Goal: Information Seeking & Learning: Find specific fact

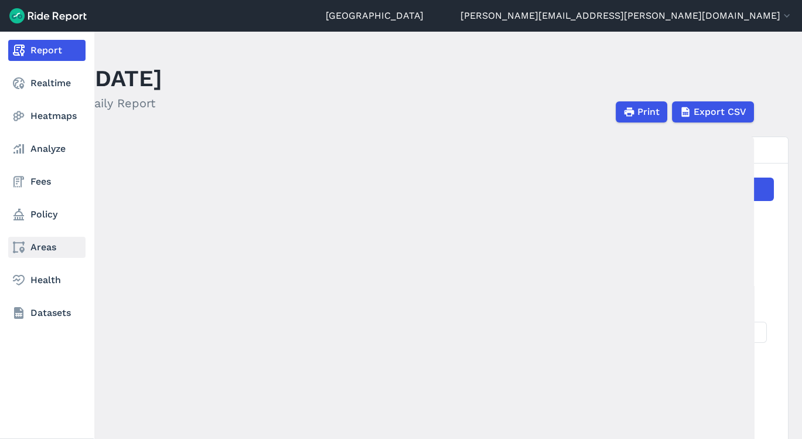
click at [46, 249] on link "Areas" at bounding box center [46, 247] width 77 height 21
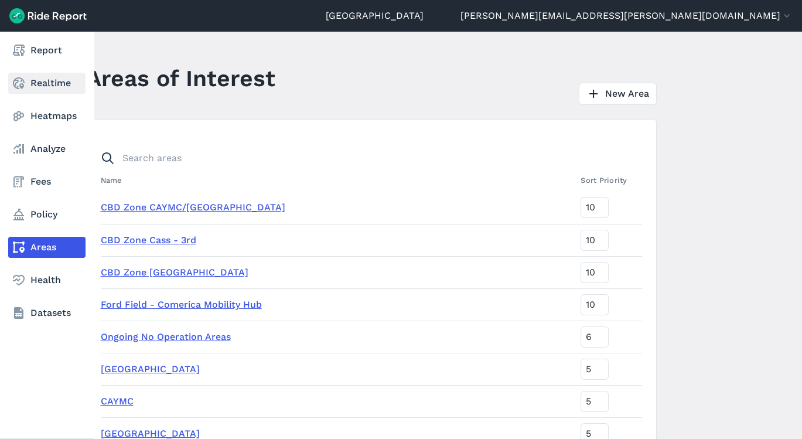
click at [42, 85] on link "Realtime" at bounding box center [46, 83] width 77 height 21
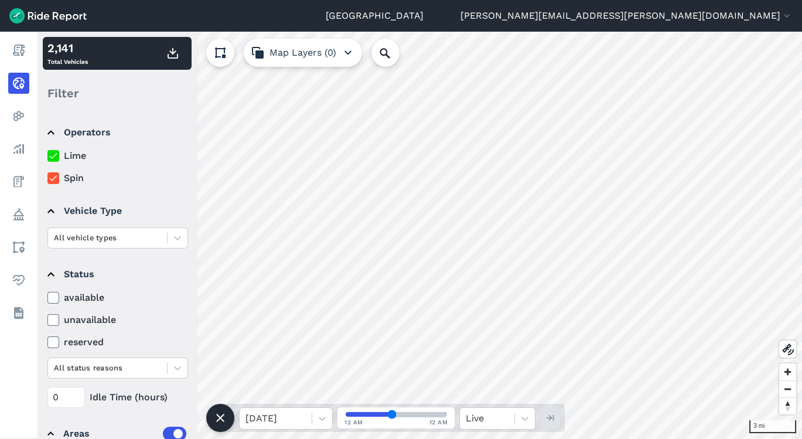
click at [134, 400] on div "3 mi 2,141 Total Vehicles Filter Operators Lime Spin Vehicle Type All vehicle t…" at bounding box center [419, 235] width 765 height 407
click at [465, 0] on html "Detroit [EMAIL_ADDRESS][PERSON_NAME][DOMAIN_NAME] Settings Terms Sign Out Repor…" at bounding box center [401, 219] width 802 height 439
click at [557, 438] on html "Detroit [EMAIL_ADDRESS][PERSON_NAME][DOMAIN_NAME] Settings Terms Sign Out Repor…" at bounding box center [401, 219] width 802 height 439
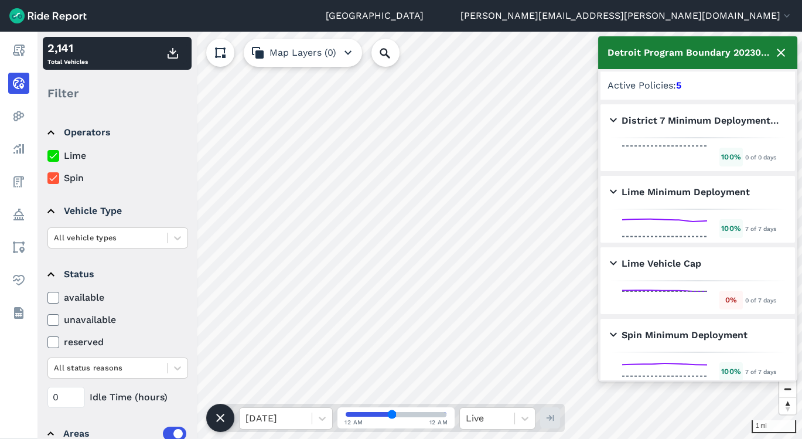
click at [50, 161] on icon at bounding box center [53, 156] width 11 height 12
click at [47, 156] on input "Lime" at bounding box center [47, 153] width 0 height 8
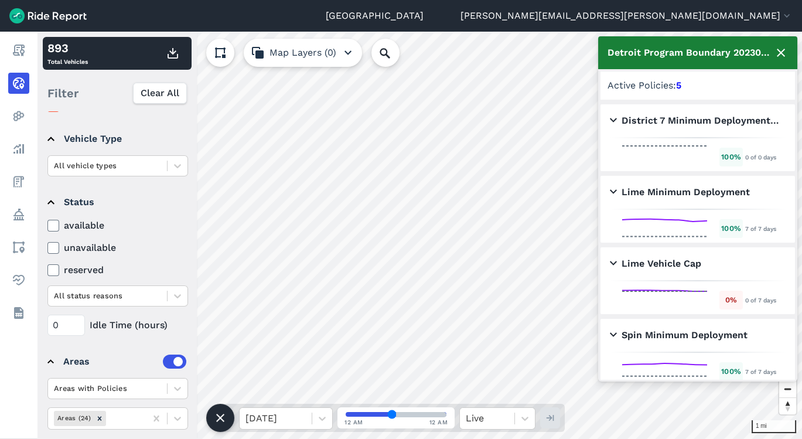
scroll to position [102, 0]
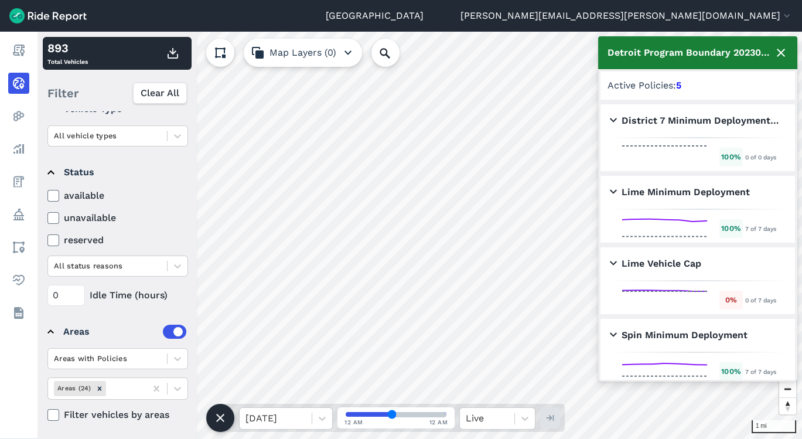
click at [789, 58] on div "Detroit Program Boundary 20230718" at bounding box center [697, 52] width 199 height 33
click at [787, 56] on icon at bounding box center [781, 53] width 14 height 14
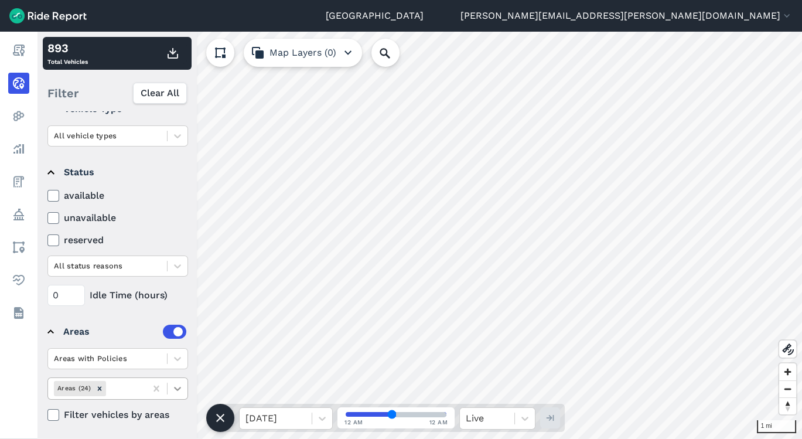
click at [177, 387] on icon at bounding box center [177, 389] width 7 height 4
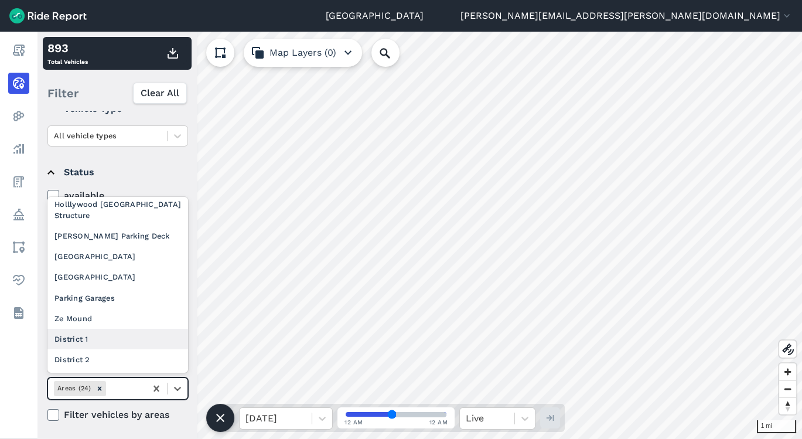
scroll to position [224, 0]
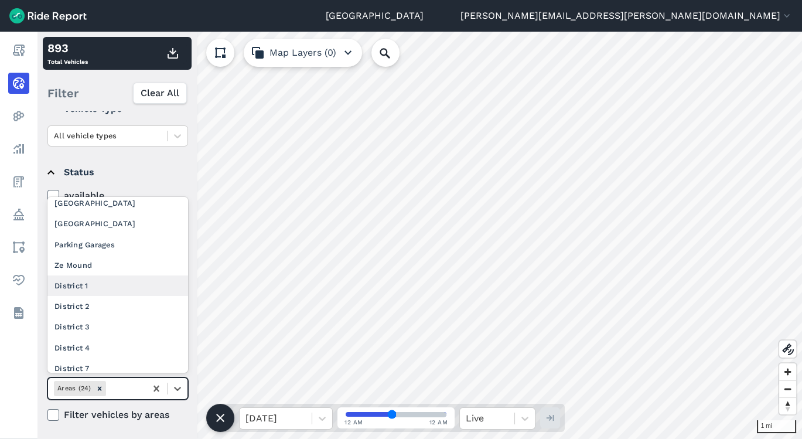
click at [93, 285] on div "District 1" at bounding box center [117, 285] width 141 height 21
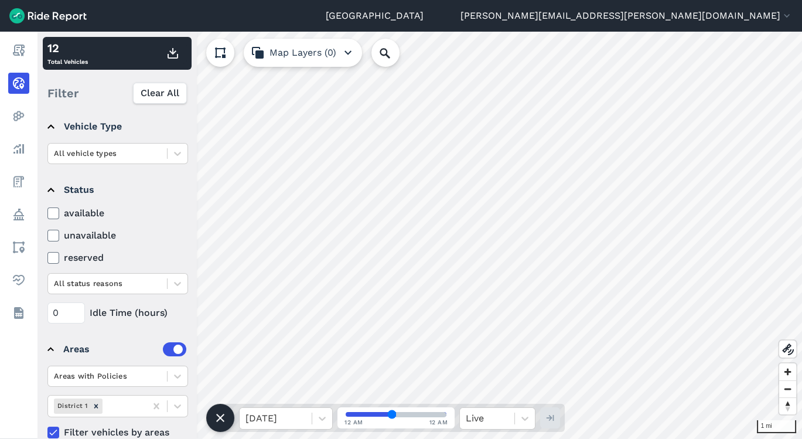
scroll to position [102, 0]
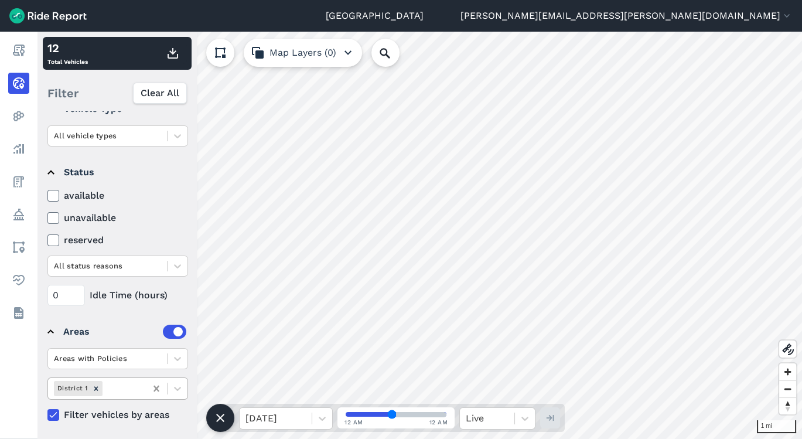
click at [155, 388] on icon at bounding box center [155, 389] width 5 height 6
click at [159, 390] on icon at bounding box center [157, 389] width 12 height 12
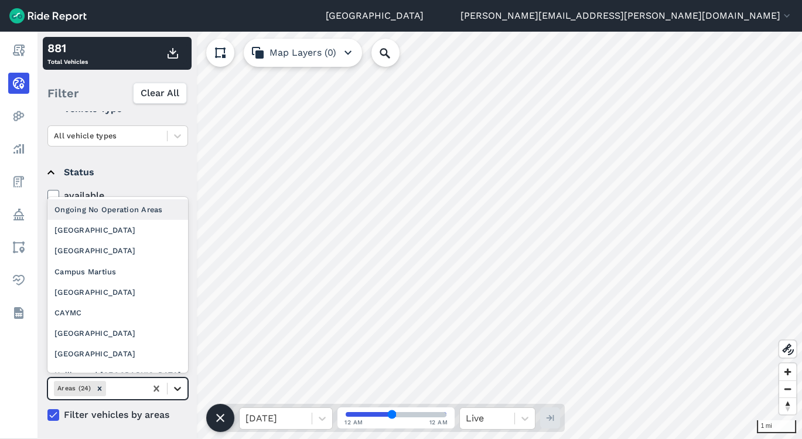
click at [180, 384] on icon at bounding box center [178, 389] width 12 height 12
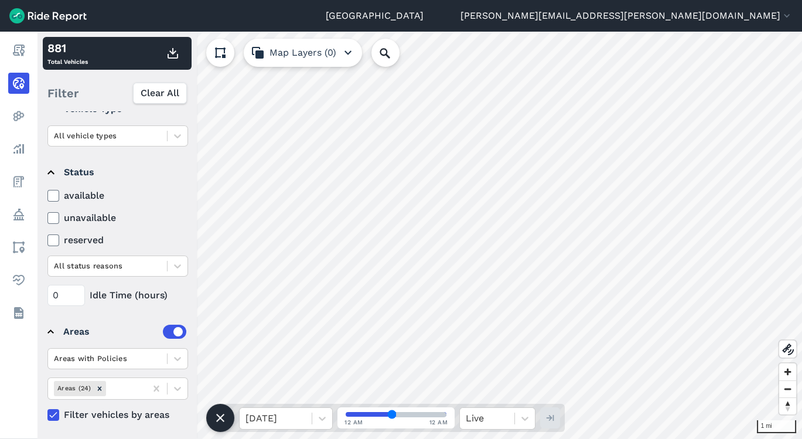
scroll to position [0, 0]
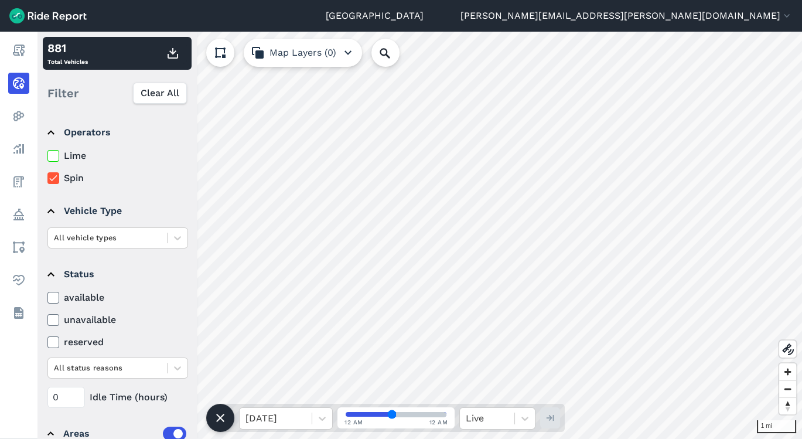
click at [54, 180] on icon at bounding box center [53, 178] width 11 height 12
click at [47, 179] on input "Spin" at bounding box center [47, 175] width 0 height 8
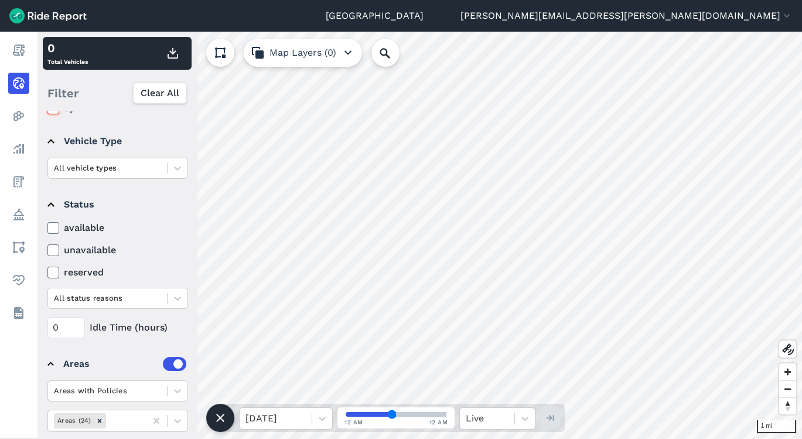
scroll to position [102, 0]
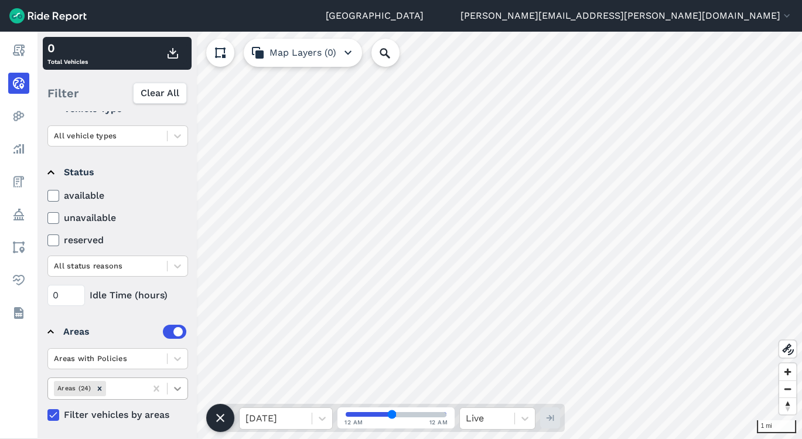
click at [179, 387] on icon at bounding box center [177, 389] width 7 height 4
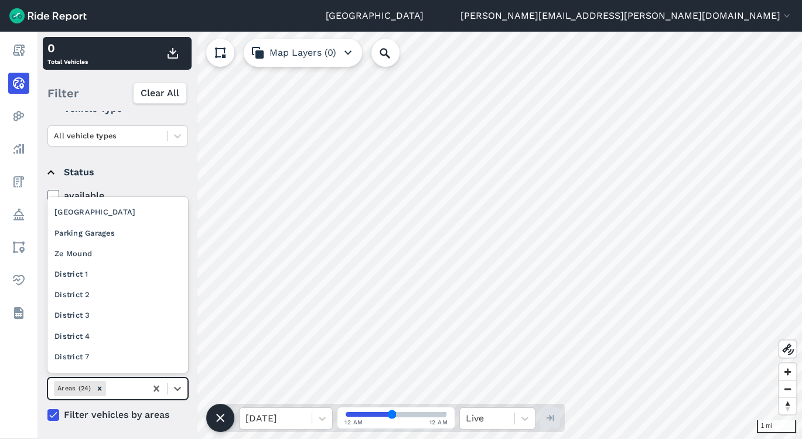
scroll to position [237, 0]
click at [107, 333] on div "District 4" at bounding box center [117, 334] width 141 height 21
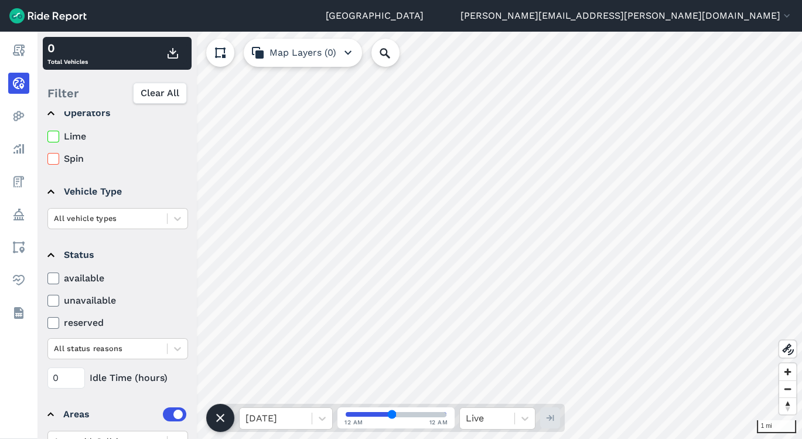
scroll to position [0, 0]
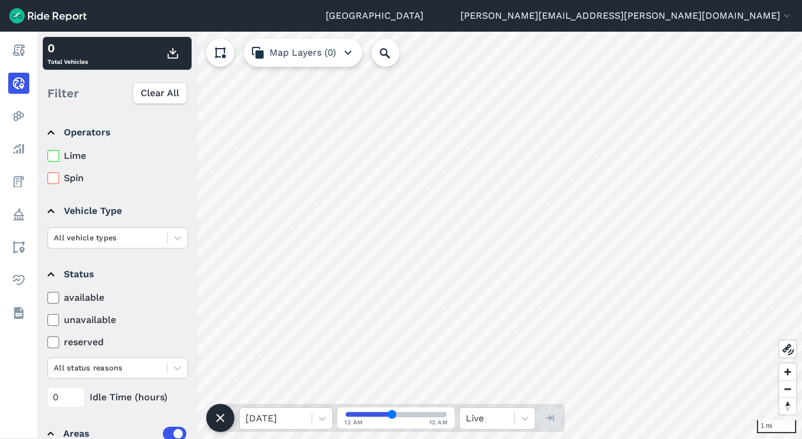
click at [63, 161] on label "Lime" at bounding box center [117, 156] width 141 height 14
click at [47, 156] on input "Lime" at bounding box center [47, 153] width 0 height 8
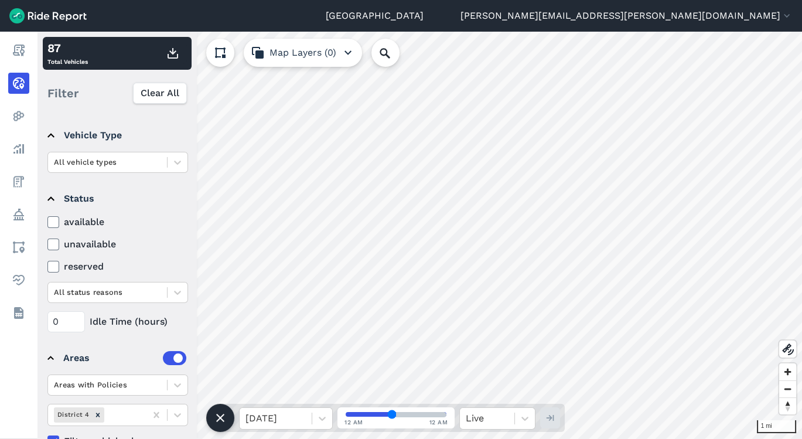
scroll to position [102, 0]
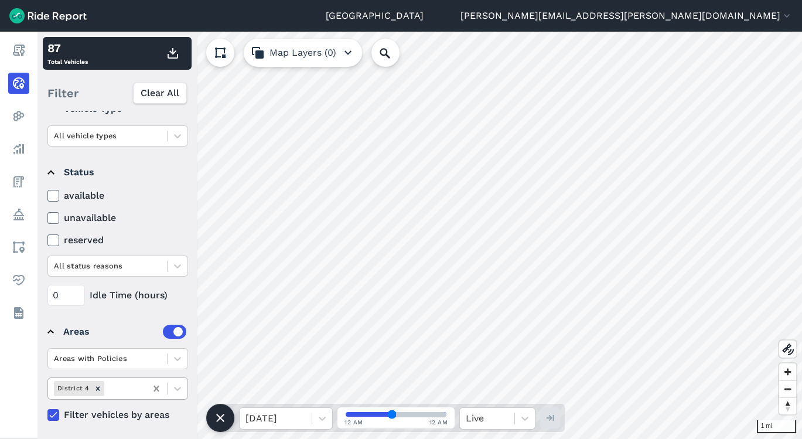
click at [155, 388] on icon at bounding box center [155, 389] width 5 height 6
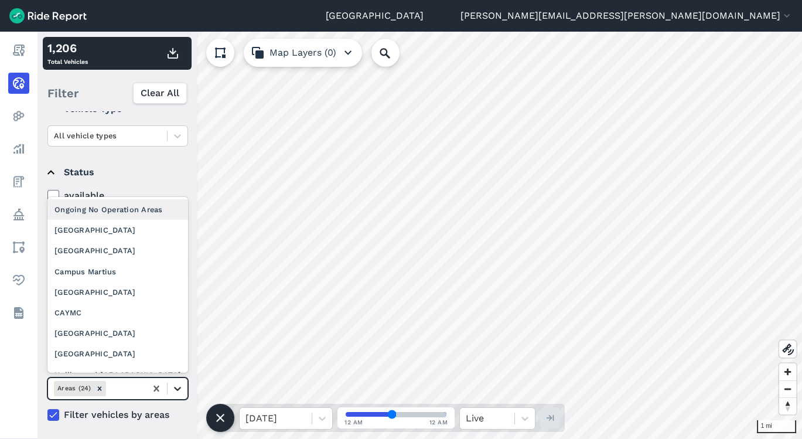
click at [180, 387] on icon at bounding box center [178, 389] width 12 height 12
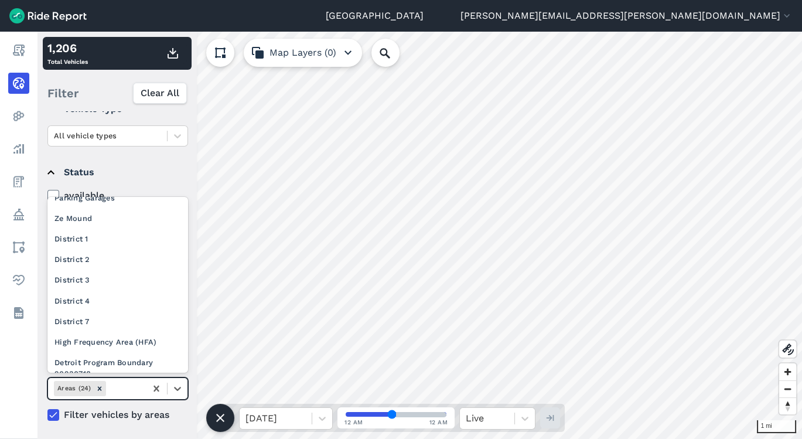
scroll to position [267, 0]
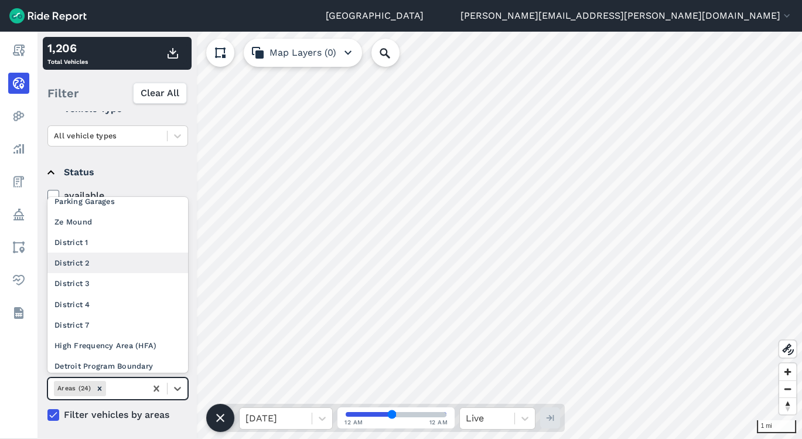
click at [128, 262] on div "District 2" at bounding box center [117, 263] width 141 height 21
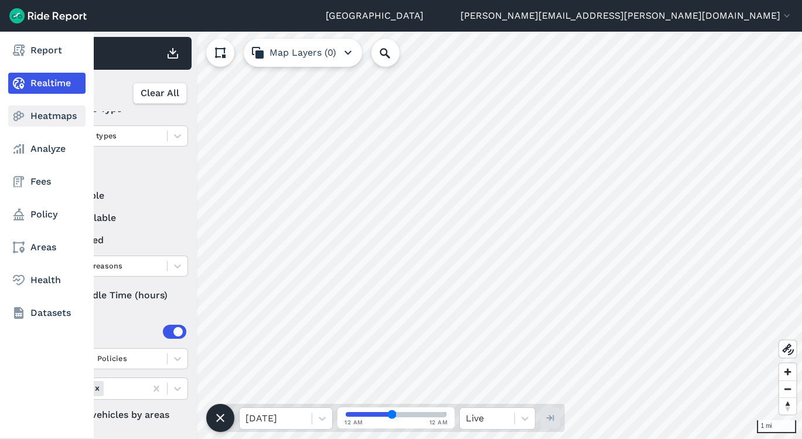
click at [55, 117] on link "Heatmaps" at bounding box center [46, 115] width 77 height 21
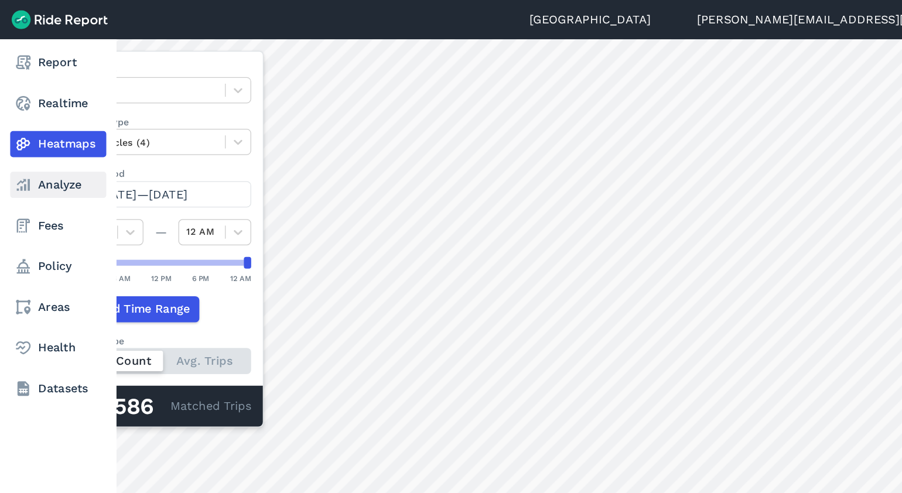
click at [41, 143] on link "Analyze" at bounding box center [46, 148] width 77 height 21
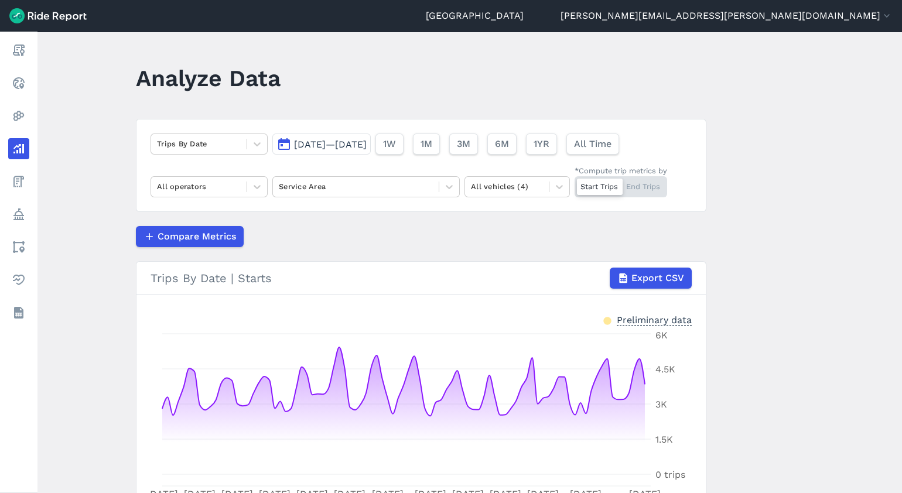
click at [801, 398] on main "Analyze Data Trips By Date Jul 7, 2025—Oct 5, 2025 1W 1M 3M 6M 1YR All Time All…" at bounding box center [469, 263] width 865 height 462
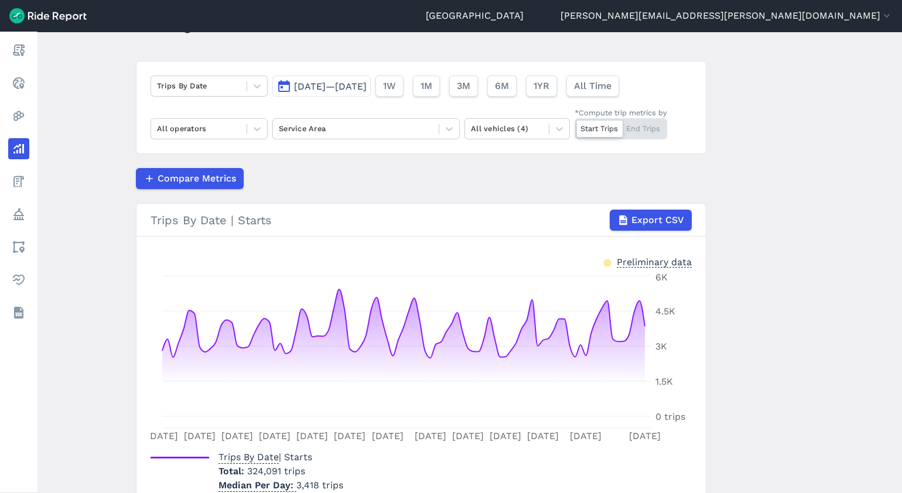
scroll to position [29, 0]
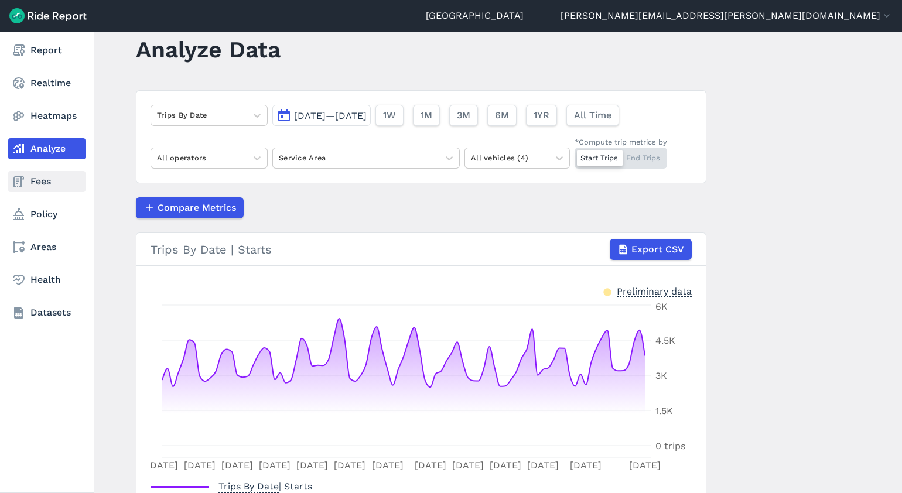
click at [22, 183] on icon at bounding box center [19, 182] width 14 height 14
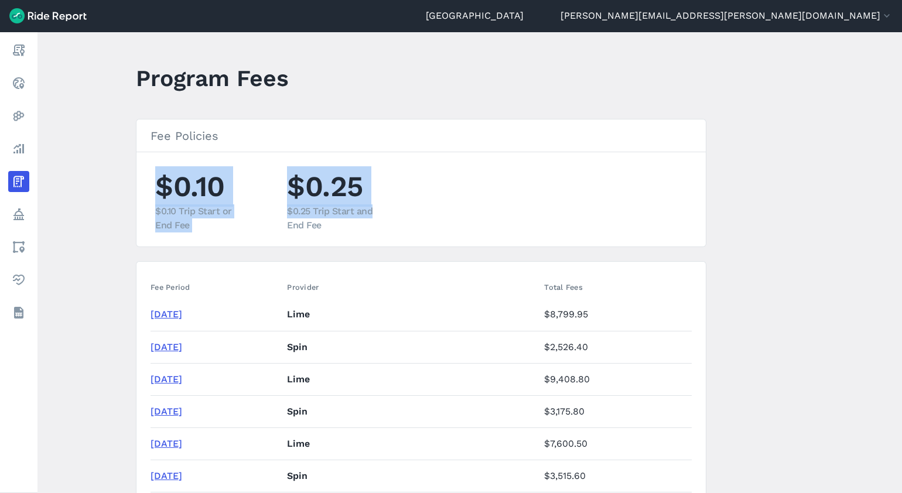
drag, startPoint x: 407, startPoint y: 209, endPoint x: 136, endPoint y: 192, distance: 271.8
click at [136, 192] on section "Fee Policies $0.10 $0.10 Trip Start or End Fee $0.25 $0.25 Trip Start and End F…" at bounding box center [421, 183] width 571 height 128
drag, startPoint x: 136, startPoint y: 192, endPoint x: 204, endPoint y: 214, distance: 72.1
click at [204, 214] on div "$0.10 Trip Start or End Fee" at bounding box center [202, 218] width 94 height 28
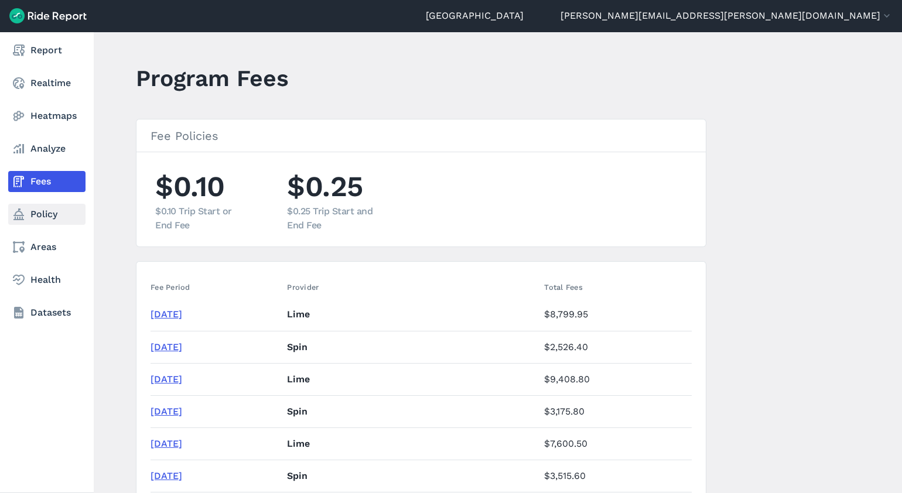
click at [37, 209] on link "Policy" at bounding box center [46, 214] width 77 height 21
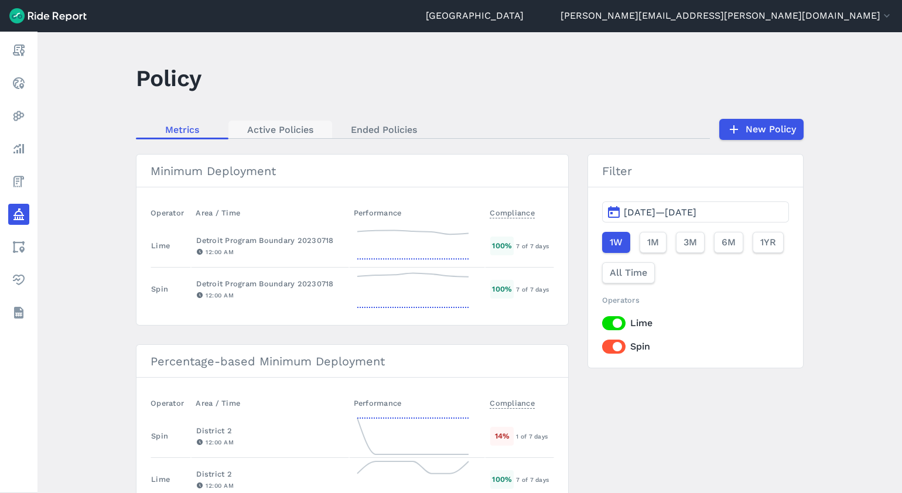
click at [265, 122] on link "Active Policies" at bounding box center [280, 130] width 104 height 18
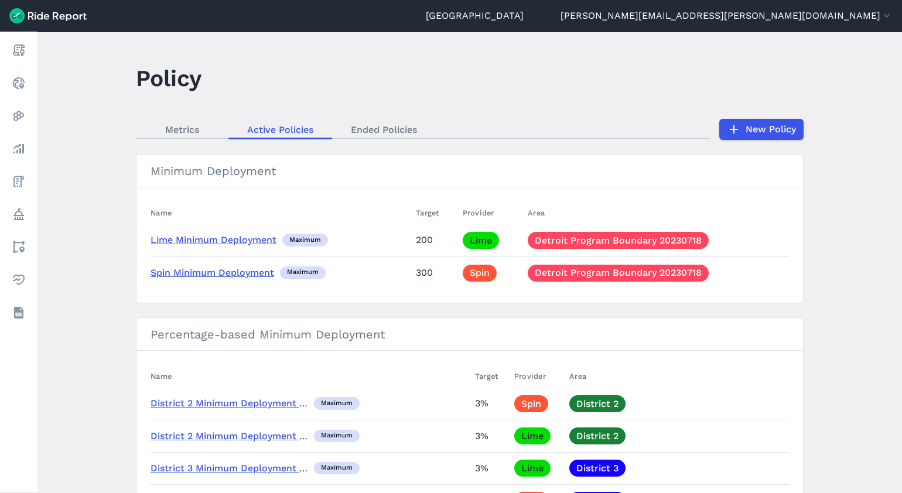
click at [539, 112] on main "Policy Metrics Active Policies Ended Policies New Policy Minimum Deployment Nam…" at bounding box center [469, 263] width 865 height 462
click at [171, 129] on link "Metrics" at bounding box center [182, 130] width 93 height 18
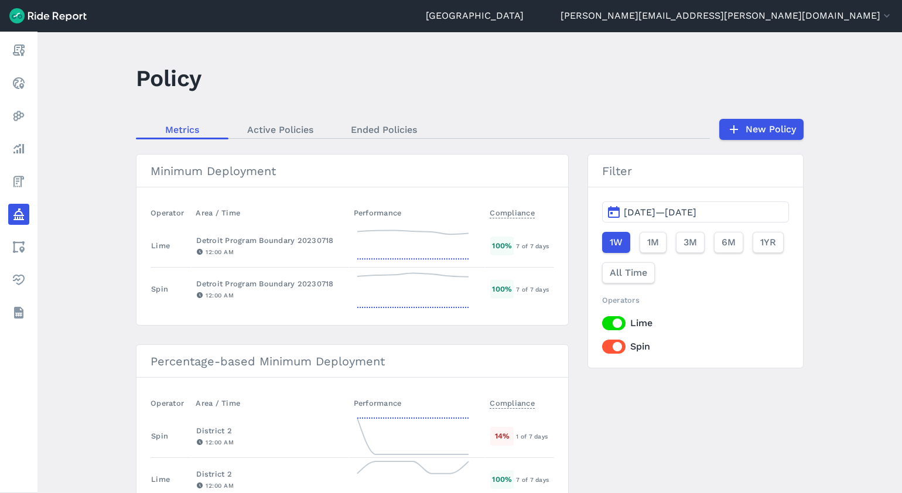
click at [105, 357] on main "Policy Metrics Active Policies Ended Policies New Policy Minimum Deployment Ope…" at bounding box center [469, 263] width 865 height 462
click at [801, 171] on main "Policy Metrics Active Policies Ended Policies New Policy Minimum Deployment Ope…" at bounding box center [469, 263] width 865 height 462
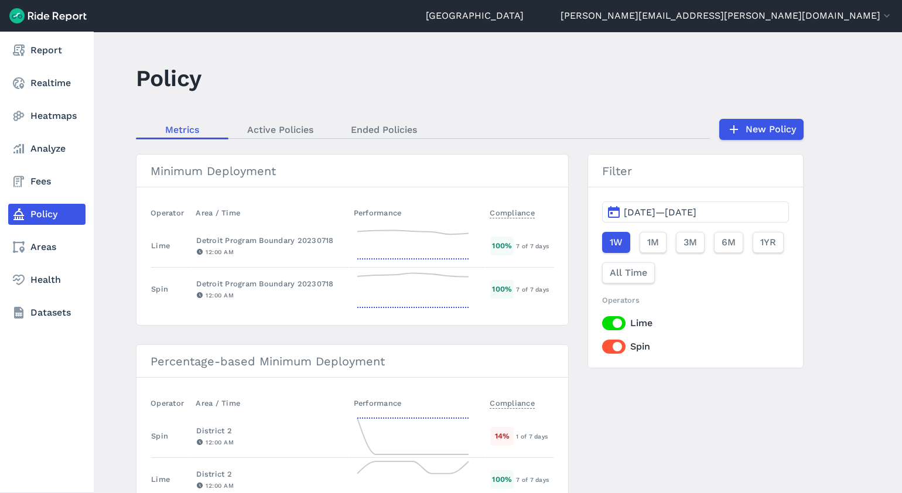
click at [38, 193] on nav "Report Realtime Heatmaps Analyze Fees Policy Areas Health Datasets" at bounding box center [47, 182] width 94 height 300
click at [38, 186] on link "Fees" at bounding box center [46, 181] width 77 height 21
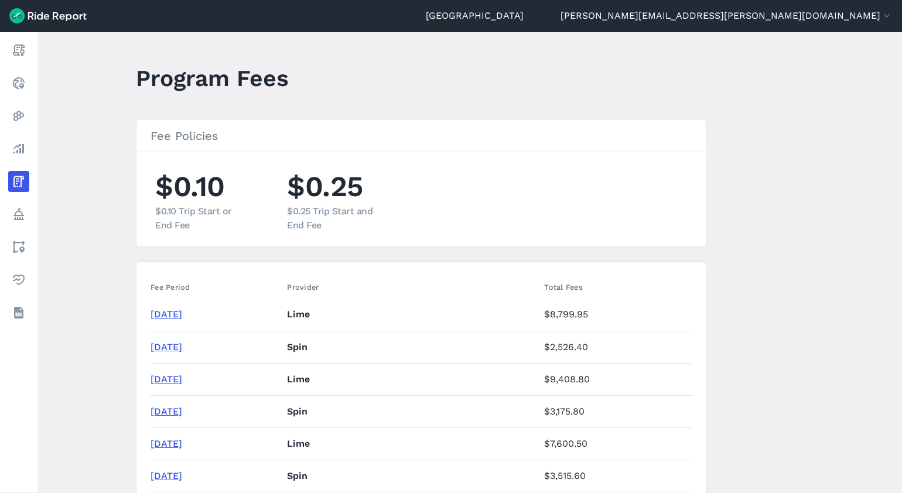
click at [244, 243] on section "Fee Policies $0.10 $0.10 Trip Start or End Fee $0.25 $0.25 Trip Start and End F…" at bounding box center [421, 183] width 571 height 128
click at [182, 313] on link "September 2025" at bounding box center [167, 314] width 32 height 11
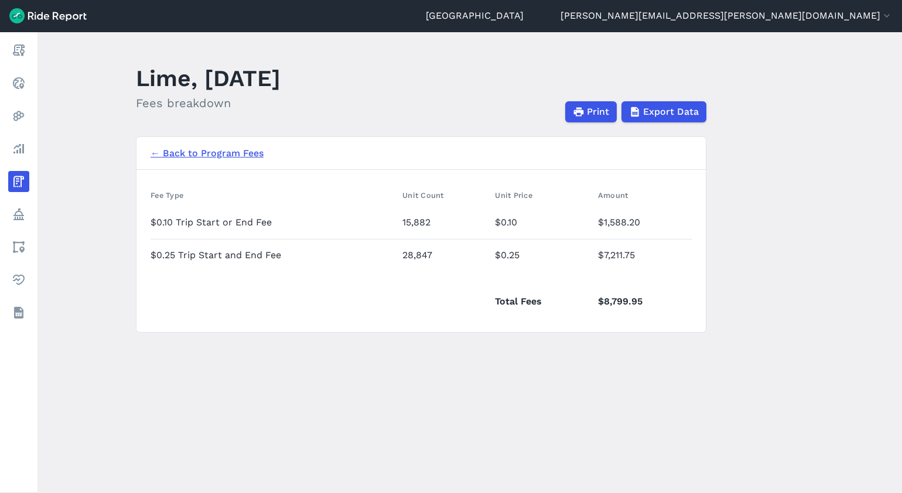
click at [179, 156] on link "← Back to Program Fees" at bounding box center [207, 153] width 113 height 14
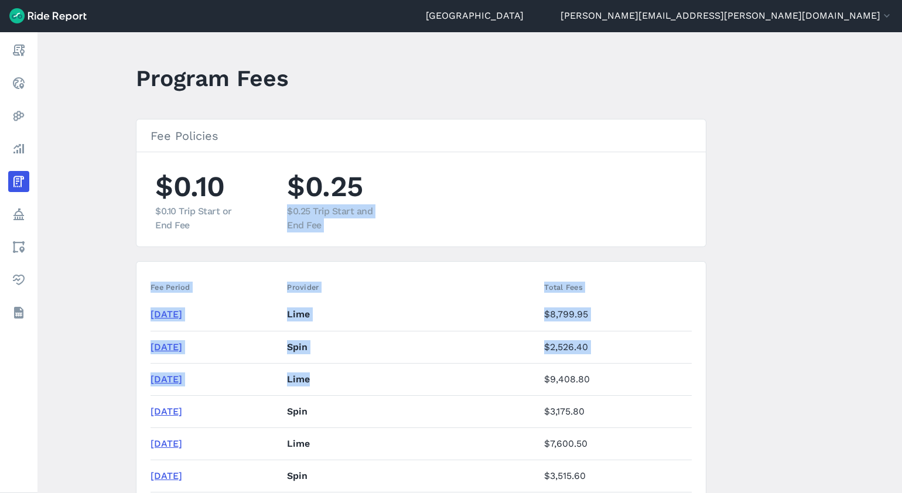
drag, startPoint x: 410, startPoint y: 381, endPoint x: 442, endPoint y: 182, distance: 202.3
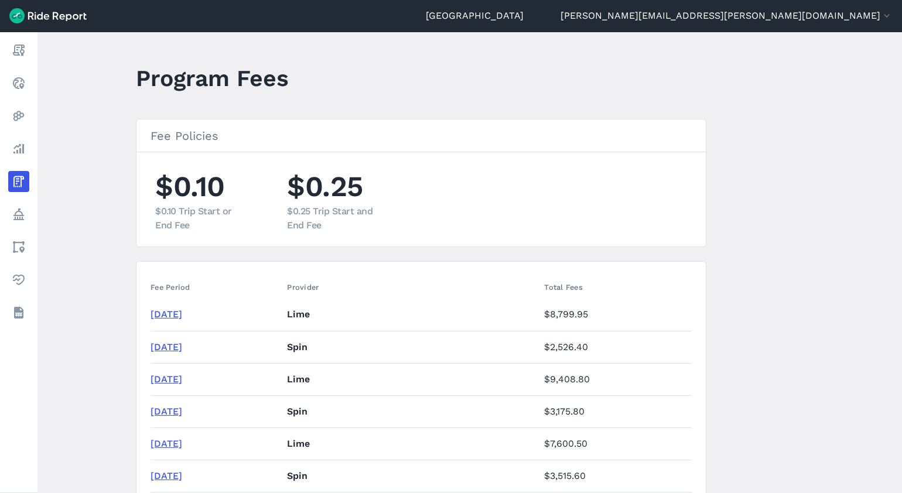
drag, startPoint x: 442, startPoint y: 182, endPoint x: 527, endPoint y: 256, distance: 113.4
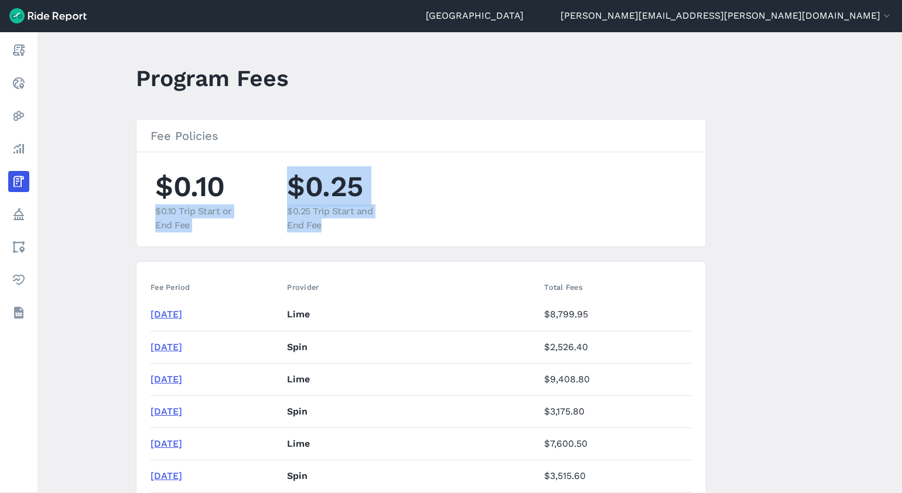
drag, startPoint x: 322, startPoint y: 229, endPoint x: 183, endPoint y: 145, distance: 162.2
click at [183, 145] on section "Fee Policies $0.10 $0.10 Trip Start or End Fee $0.25 $0.25 Trip Start and End F…" at bounding box center [421, 183] width 571 height 128
drag, startPoint x: 183, startPoint y: 145, endPoint x: 276, endPoint y: 210, distance: 113.6
click at [276, 210] on ul "$0.10 $0.10 Trip Start or End Fee $0.25 $0.25 Trip Start and End Fee" at bounding box center [421, 199] width 541 height 66
click at [278, 210] on ul "$0.10 $0.10 Trip Start or End Fee $0.25 $0.25 Trip Start and End Fee" at bounding box center [421, 199] width 541 height 66
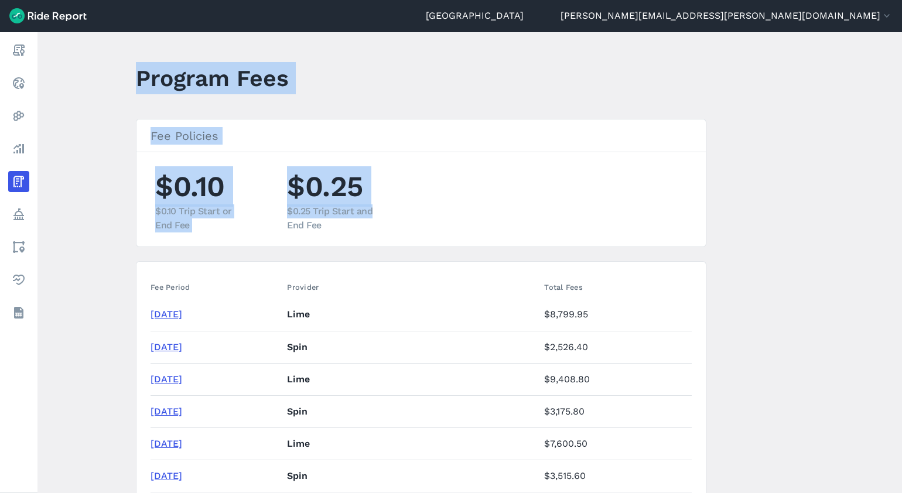
drag, startPoint x: 610, startPoint y: 212, endPoint x: 95, endPoint y: 74, distance: 532.9
click at [95, 74] on main "Program Fees Fee Policies $0.10 $0.10 Trip Start or End Fee $0.25 $0.25 Trip St…" at bounding box center [469, 263] width 865 height 462
drag, startPoint x: 95, startPoint y: 74, endPoint x: 378, endPoint y: 141, distance: 290.0
click at [378, 141] on h3 "Fee Policies" at bounding box center [421, 136] width 569 height 33
click at [468, 207] on ul "$0.10 $0.10 Trip Start or End Fee $0.25 $0.25 Trip Start and End Fee" at bounding box center [421, 199] width 541 height 66
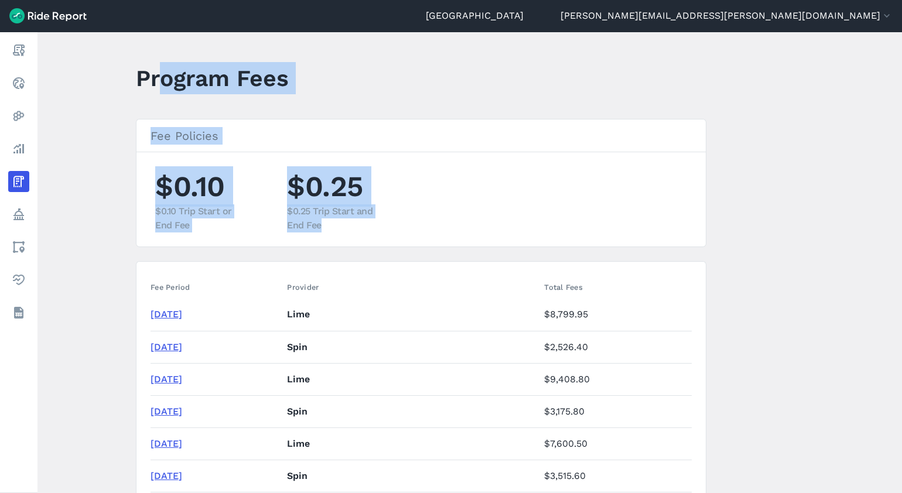
drag, startPoint x: 374, startPoint y: 241, endPoint x: 159, endPoint y: 86, distance: 264.9
drag, startPoint x: 159, startPoint y: 86, endPoint x: 233, endPoint y: 117, distance: 80.1
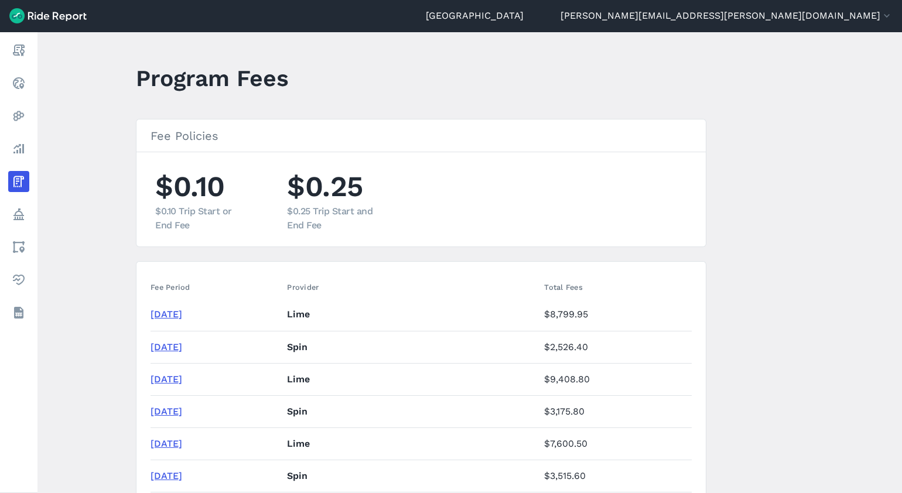
click at [387, 291] on th "Provider" at bounding box center [410, 287] width 257 height 23
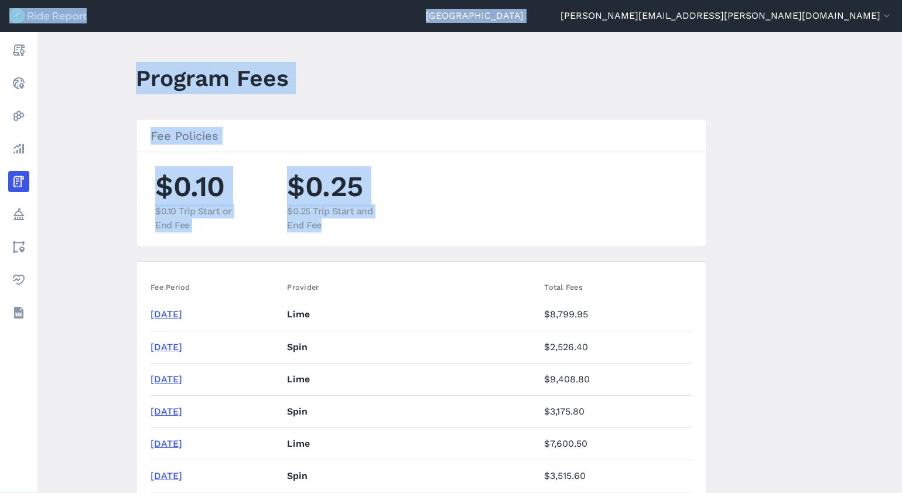
drag, startPoint x: 373, startPoint y: 237, endPoint x: 5, endPoint y: -11, distance: 442.8
click at [5, 0] on html "Detroit darius.mason@detroitmi.gov Settings Terms Sign Out Report Realtime Heat…" at bounding box center [451, 246] width 902 height 493
drag, startPoint x: 5, startPoint y: -11, endPoint x: 281, endPoint y: 147, distance: 317.8
click at [281, 147] on h3 "Fee Policies" at bounding box center [421, 136] width 569 height 33
click at [339, 87] on header "Program Fees" at bounding box center [428, 82] width 585 height 45
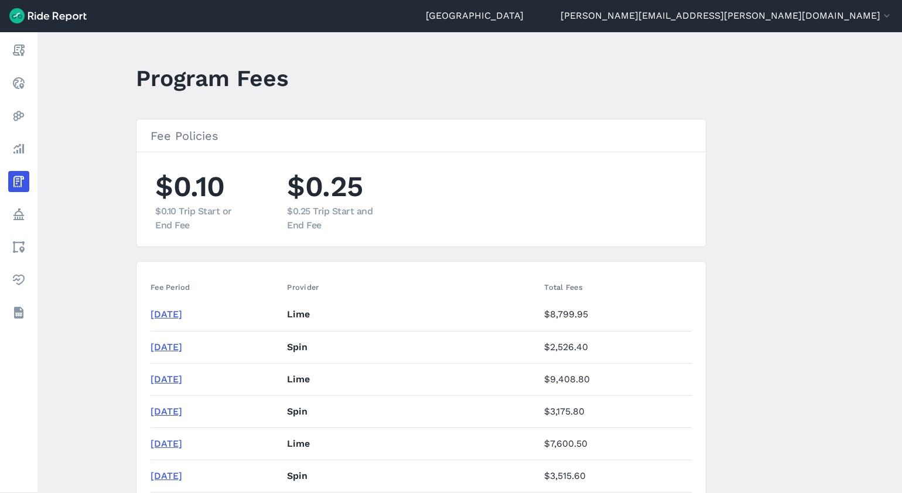
click at [366, 162] on section "Fee Policies $0.10 $0.10 Trip Start or End Fee $0.25 $0.25 Trip Start and End F…" at bounding box center [421, 183] width 571 height 128
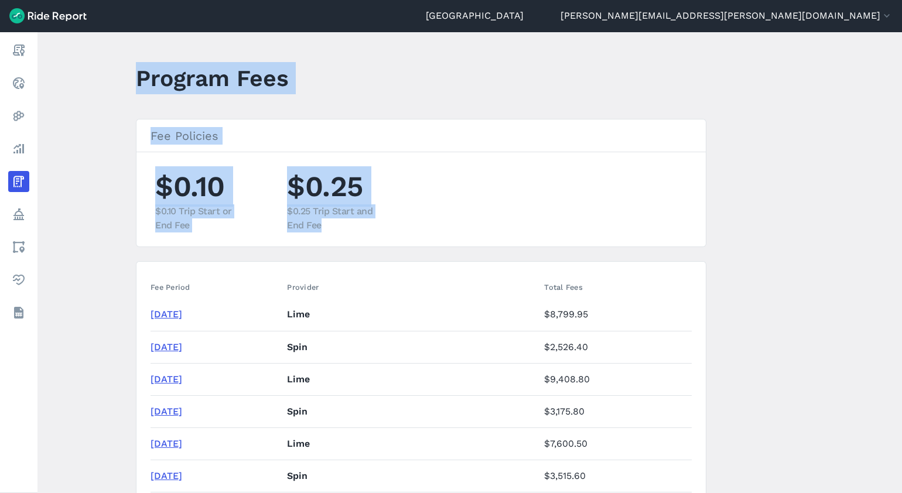
drag, startPoint x: 394, startPoint y: 227, endPoint x: 77, endPoint y: 80, distance: 349.7
click at [77, 80] on main "Program Fees Fee Policies $0.10 $0.10 Trip Start or End Fee $0.25 $0.25 Trip St…" at bounding box center [469, 263] width 865 height 462
drag, startPoint x: 77, startPoint y: 80, endPoint x: 145, endPoint y: 77, distance: 68.6
click at [145, 77] on h1 "Program Fees" at bounding box center [212, 78] width 153 height 32
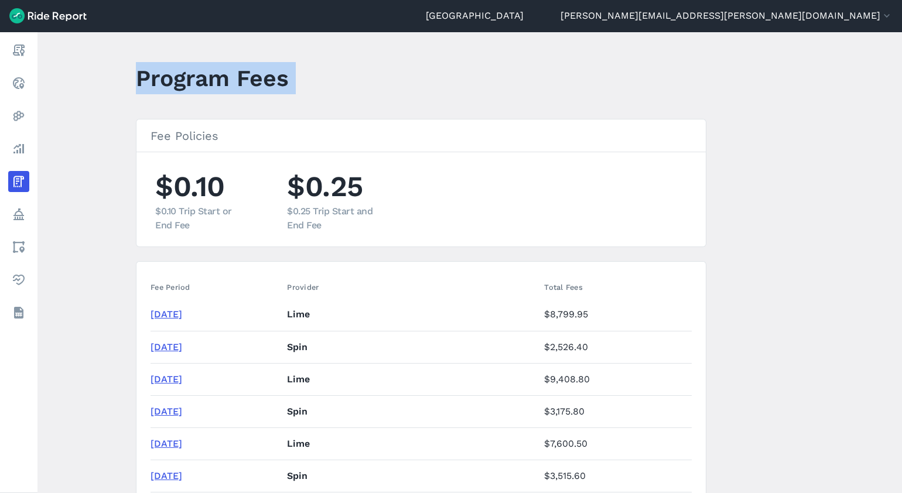
click at [145, 77] on h1 "Program Fees" at bounding box center [212, 78] width 153 height 32
drag, startPoint x: 145, startPoint y: 77, endPoint x: 144, endPoint y: 91, distance: 14.2
click at [144, 91] on h1 "Program Fees" at bounding box center [212, 78] width 153 height 32
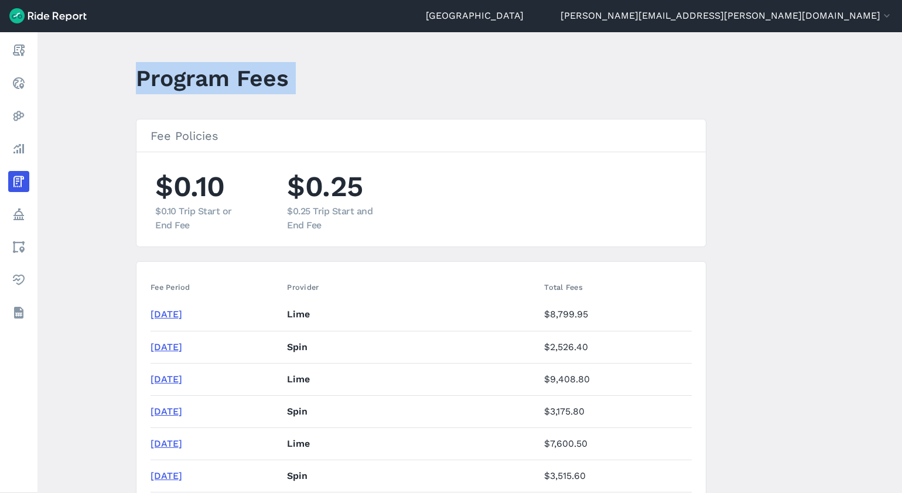
click at [144, 91] on h1 "Program Fees" at bounding box center [212, 78] width 153 height 32
click at [379, 230] on ul "$0.10 $0.10 Trip Start or End Fee $0.25 $0.25 Trip Start and End Fee" at bounding box center [421, 199] width 541 height 66
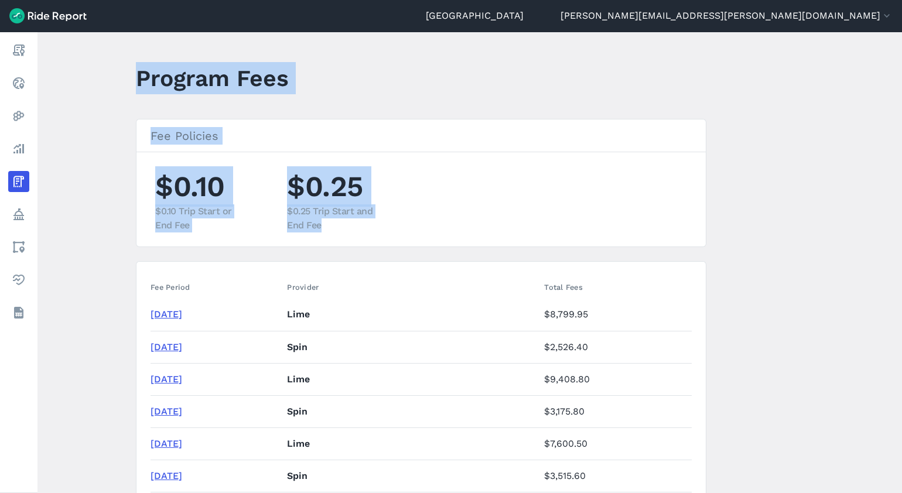
drag, startPoint x: 374, startPoint y: 241, endPoint x: 135, endPoint y: 91, distance: 282.2
drag, startPoint x: 135, startPoint y: 91, endPoint x: 221, endPoint y: 131, distance: 95.1
click at [221, 131] on h3 "Fee Policies" at bounding box center [421, 136] width 569 height 33
click at [230, 143] on h3 "Fee Policies" at bounding box center [421, 136] width 569 height 33
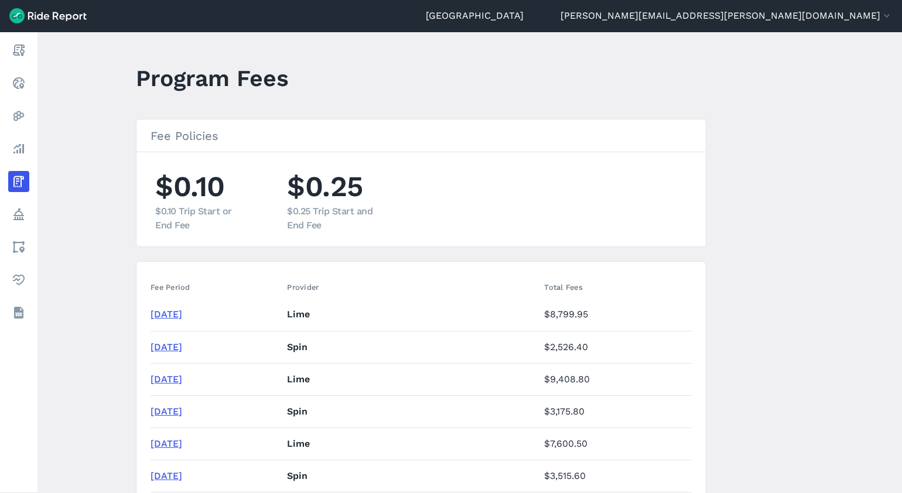
click at [230, 143] on h3 "Fee Policies" at bounding box center [421, 136] width 569 height 33
click at [378, 194] on li "$0.25 $0.25 Trip Start and End Fee" at bounding box center [334, 199] width 94 height 66
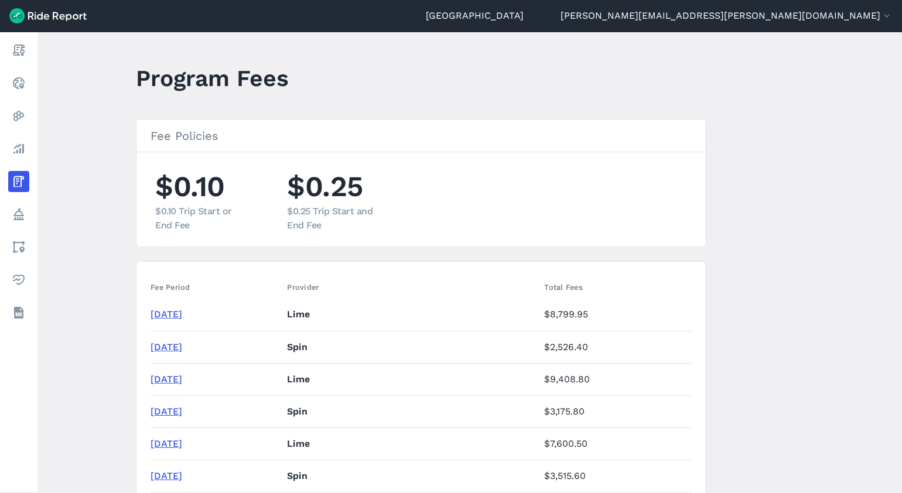
click at [230, 164] on section "Fee Policies $0.10 $0.10 Trip Start or End Fee $0.25 $0.25 Trip Start and End F…" at bounding box center [421, 183] width 571 height 128
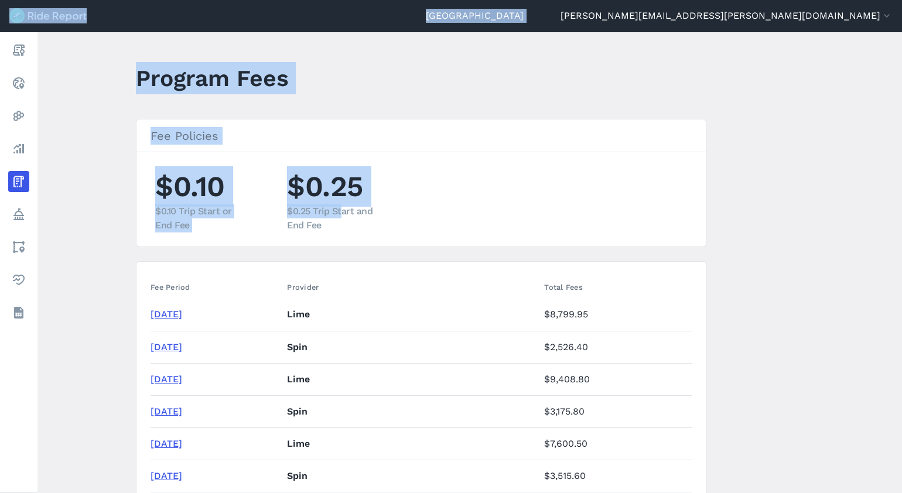
drag, startPoint x: 339, startPoint y: 212, endPoint x: 132, endPoint y: 28, distance: 276.4
click at [132, 28] on div "Detroit darius.mason@detroitmi.gov Settings Terms Sign Out Report Realtime Heat…" at bounding box center [451, 246] width 902 height 493
drag, startPoint x: 132, startPoint y: 28, endPoint x: 249, endPoint y: 132, distance: 156.4
click at [249, 132] on h3 "Fee Policies" at bounding box center [421, 136] width 569 height 33
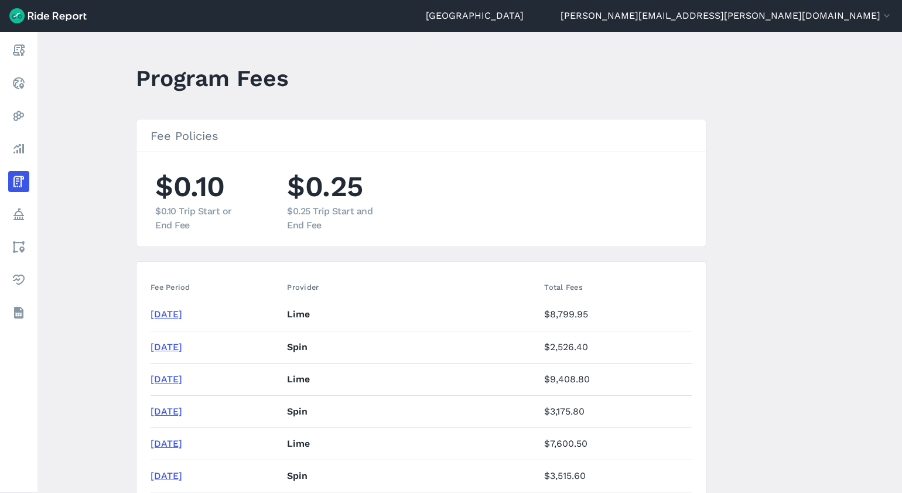
click at [249, 132] on h3 "Fee Policies" at bounding box center [421, 136] width 569 height 33
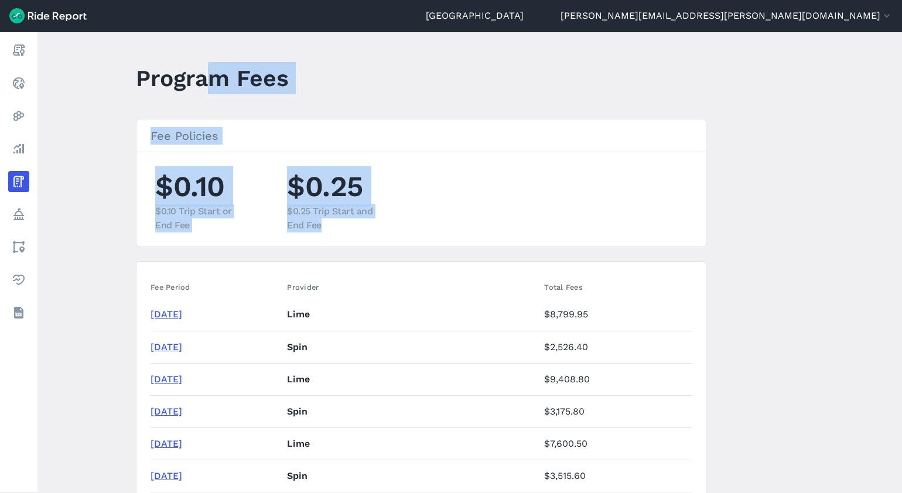
drag, startPoint x: 386, startPoint y: 248, endPoint x: 151, endPoint y: 71, distance: 294.2
click at [151, 75] on h1 "Program Fees" at bounding box center [212, 78] width 153 height 32
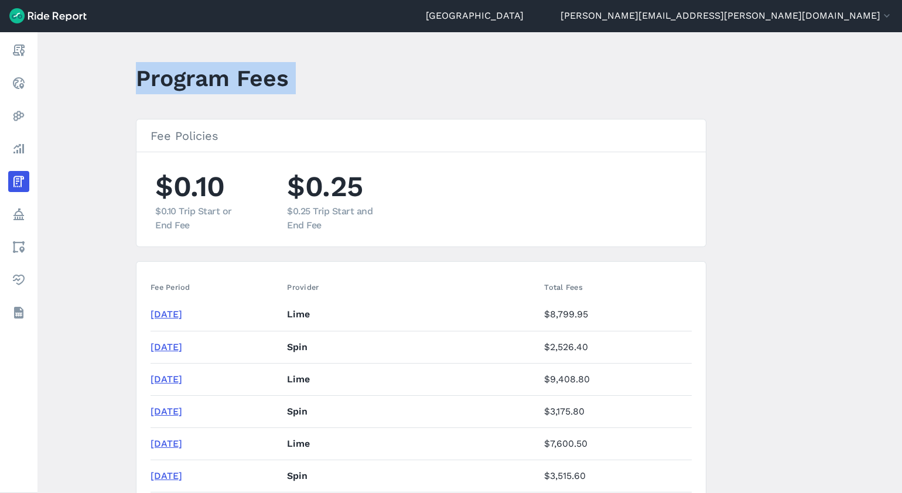
click at [151, 75] on h1 "Program Fees" at bounding box center [212, 78] width 153 height 32
drag, startPoint x: 151, startPoint y: 75, endPoint x: 138, endPoint y: 91, distance: 20.0
click at [138, 91] on h1 "Program Fees" at bounding box center [212, 78] width 153 height 32
click at [537, 158] on section "Fee Policies $0.10 $0.10 Trip Start or End Fee $0.25 $0.25 Trip Start and End F…" at bounding box center [421, 183] width 571 height 128
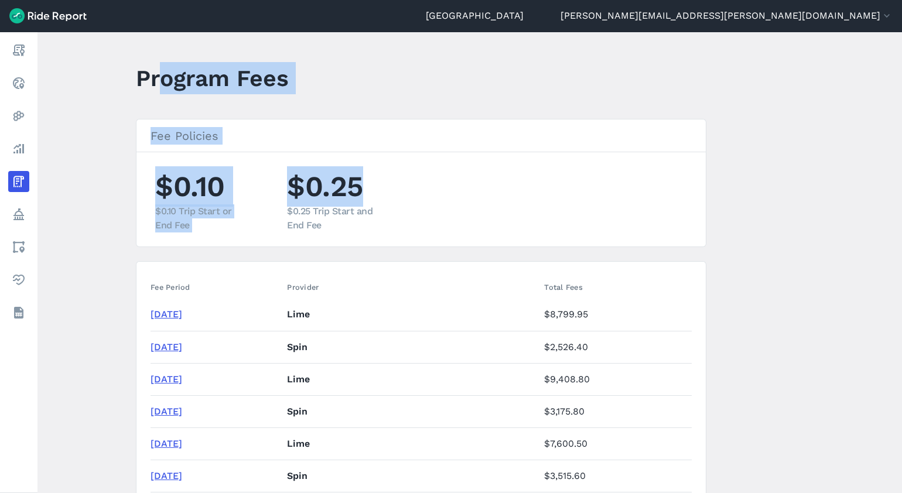
drag, startPoint x: 455, startPoint y: 175, endPoint x: 164, endPoint y: 93, distance: 302.4
drag, startPoint x: 164, startPoint y: 93, endPoint x: 205, endPoint y: 102, distance: 41.9
click at [205, 102] on div "Program Fees" at bounding box center [219, 82] width 167 height 45
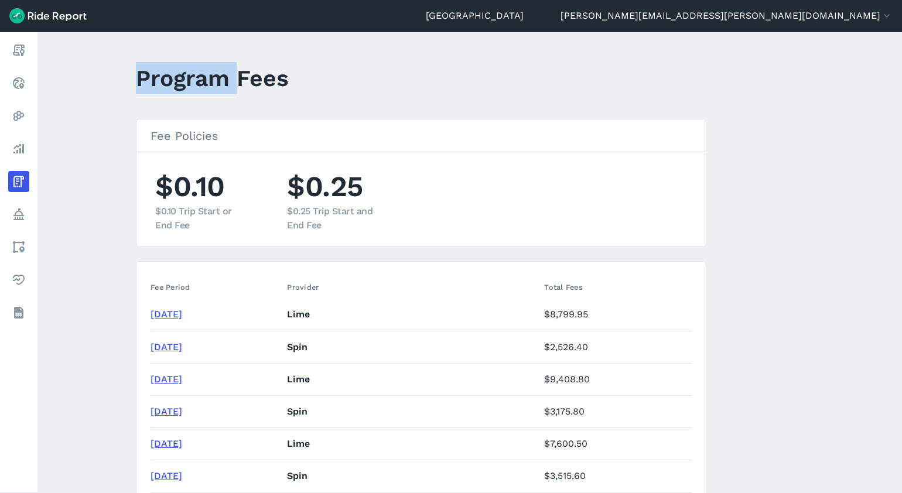
click at [205, 102] on div "Program Fees" at bounding box center [219, 82] width 167 height 45
drag, startPoint x: 205, startPoint y: 102, endPoint x: 275, endPoint y: 125, distance: 73.6
click at [275, 125] on h3 "Fee Policies" at bounding box center [421, 136] width 569 height 33
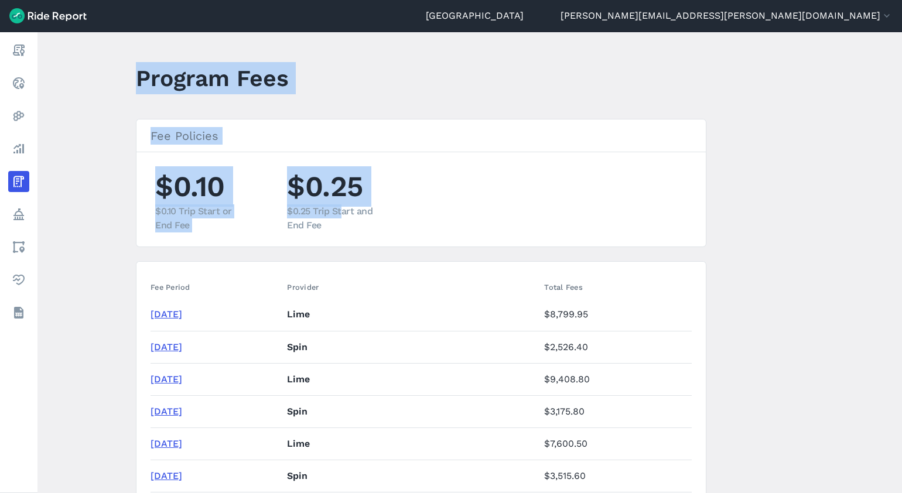
drag, startPoint x: 342, startPoint y: 217, endPoint x: 114, endPoint y: 57, distance: 278.0
click at [114, 57] on main "Program Fees Fee Policies $0.10 $0.10 Trip Start or End Fee $0.25 $0.25 Trip St…" at bounding box center [469, 263] width 865 height 462
drag, startPoint x: 114, startPoint y: 57, endPoint x: 272, endPoint y: 121, distance: 170.6
click at [272, 121] on h3 "Fee Policies" at bounding box center [421, 136] width 569 height 33
click at [309, 87] on header "Program Fees" at bounding box center [428, 82] width 585 height 45
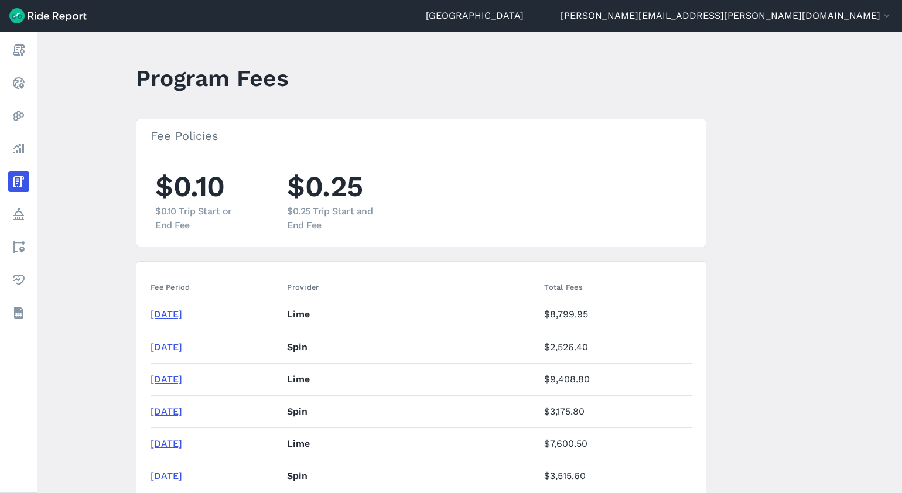
click at [309, 87] on header "Program Fees" at bounding box center [428, 82] width 585 height 45
drag, startPoint x: 309, startPoint y: 87, endPoint x: 249, endPoint y: 72, distance: 61.5
click at [249, 72] on h1 "Program Fees" at bounding box center [212, 78] width 153 height 32
click at [83, 112] on main "Program Fees Fee Policies $0.10 $0.10 Trip Start or End Fee $0.25 $0.25 Trip St…" at bounding box center [469, 263] width 865 height 462
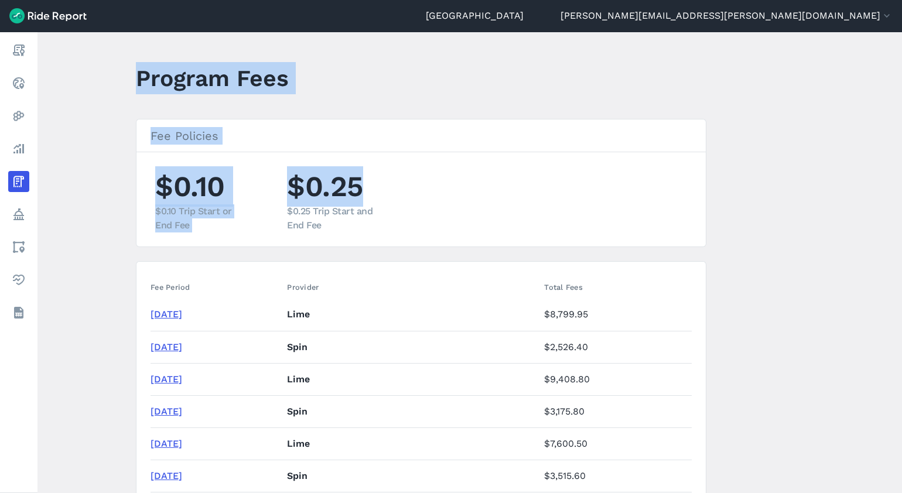
drag, startPoint x: 132, startPoint y: 79, endPoint x: 367, endPoint y: 216, distance: 272.5
click at [367, 216] on main "Program Fees Fee Policies $0.10 $0.10 Trip Start or End Fee $0.25 $0.25 Trip St…" at bounding box center [469, 263] width 865 height 462
click at [367, 216] on div "$0.25 Trip Start and End Fee" at bounding box center [334, 218] width 94 height 28
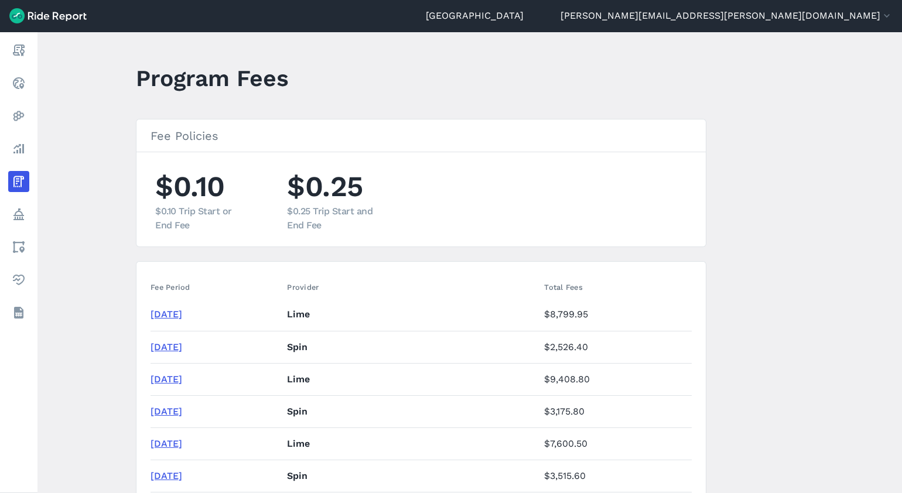
drag, startPoint x: 367, startPoint y: 216, endPoint x: 361, endPoint y: 223, distance: 8.7
click at [361, 223] on div "$0.25 Trip Start and End Fee" at bounding box center [334, 218] width 94 height 28
click at [360, 224] on div "$0.25 Trip Start and End Fee" at bounding box center [334, 218] width 94 height 28
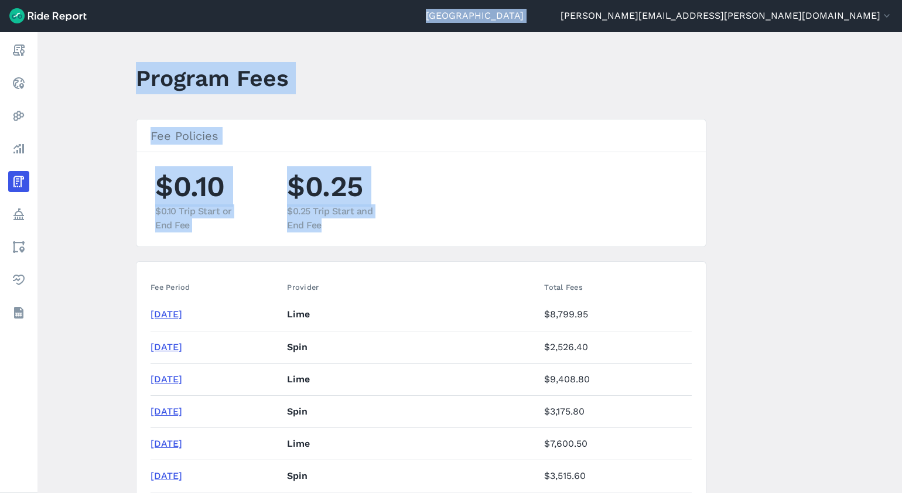
drag, startPoint x: 360, startPoint y: 224, endPoint x: 451, endPoint y: 17, distance: 225.9
click at [451, 17] on div "Detroit darius.mason@detroitmi.gov Settings Terms Sign Out Report Realtime Heat…" at bounding box center [451, 246] width 902 height 493
drag, startPoint x: 451, startPoint y: 17, endPoint x: 302, endPoint y: 191, distance: 229.3
click at [302, 191] on li "$0.25 $0.25 Trip Start and End Fee" at bounding box center [334, 199] width 94 height 66
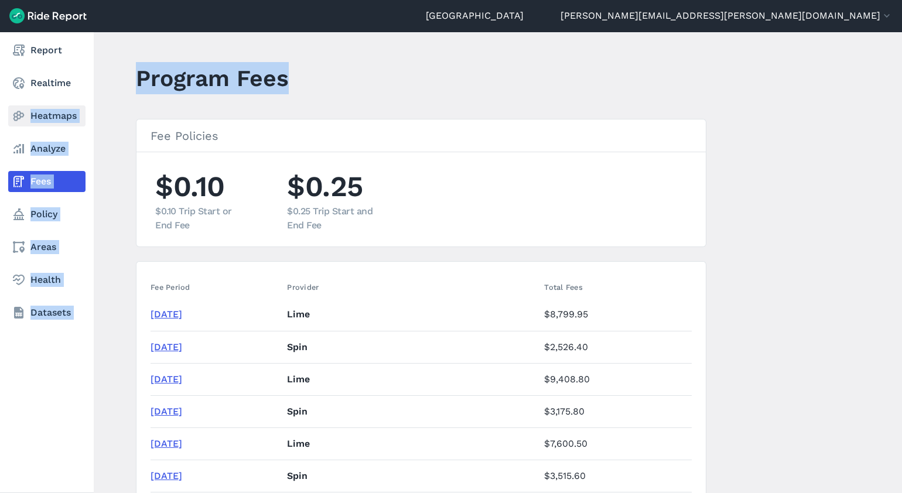
drag, startPoint x: 411, startPoint y: 73, endPoint x: 30, endPoint y: 105, distance: 382.2
click at [30, 105] on div "Report Realtime Heatmaps Analyze Fees Policy Areas Health Datasets Program Fees…" at bounding box center [451, 263] width 902 height 462
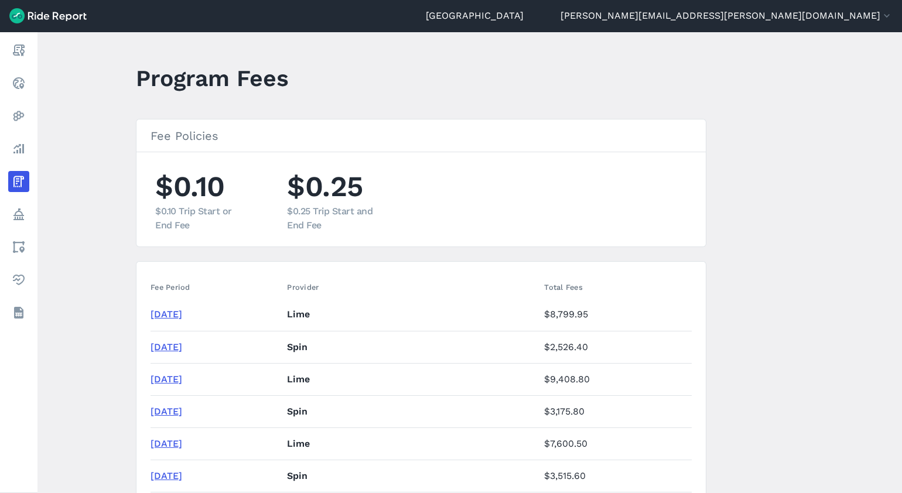
click at [296, 129] on h3 "Fee Policies" at bounding box center [421, 136] width 569 height 33
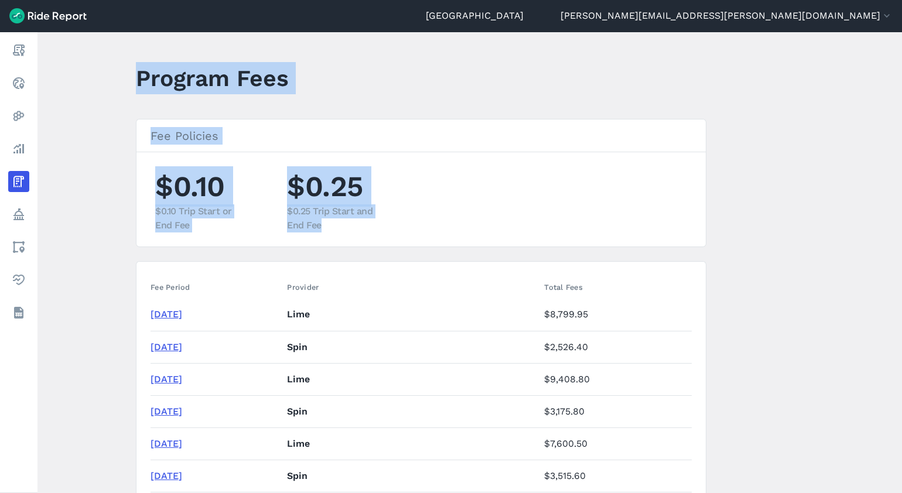
drag, startPoint x: 317, startPoint y: 185, endPoint x: 88, endPoint y: 85, distance: 250.0
click at [88, 85] on main "Program Fees Fee Policies $0.10 $0.10 Trip Start or End Fee $0.25 $0.25 Trip St…" at bounding box center [469, 263] width 865 height 462
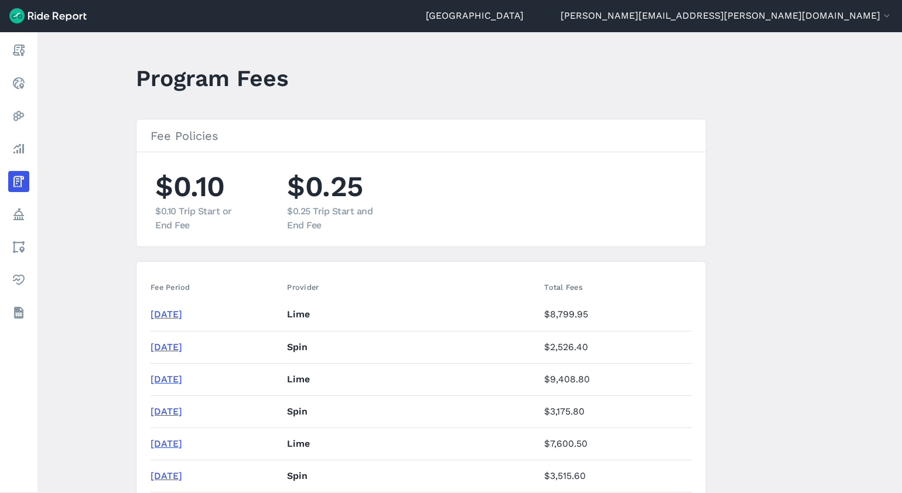
drag, startPoint x: 88, startPoint y: 85, endPoint x: 374, endPoint y: 257, distance: 333.8
